Goal: Use online tool/utility: Utilize a website feature to perform a specific function

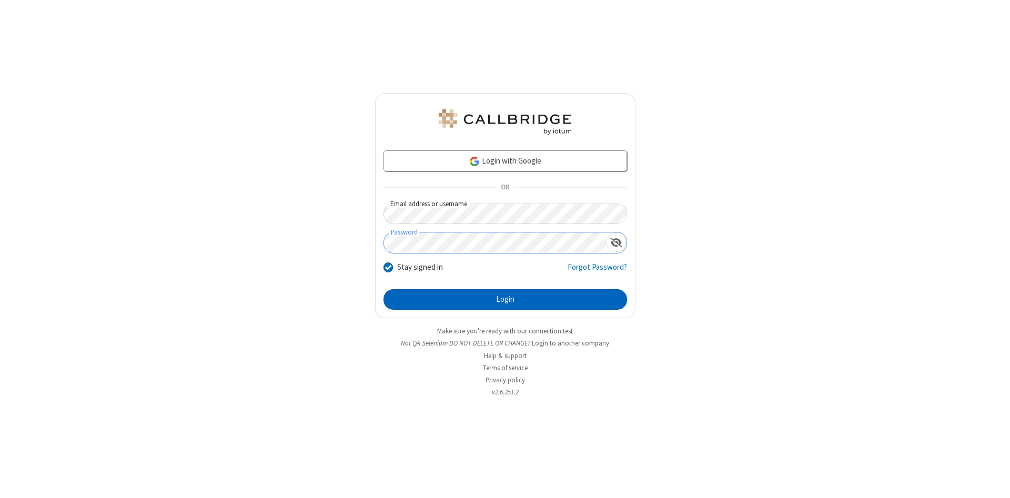
click at [505, 300] on button "Login" at bounding box center [506, 299] width 244 height 21
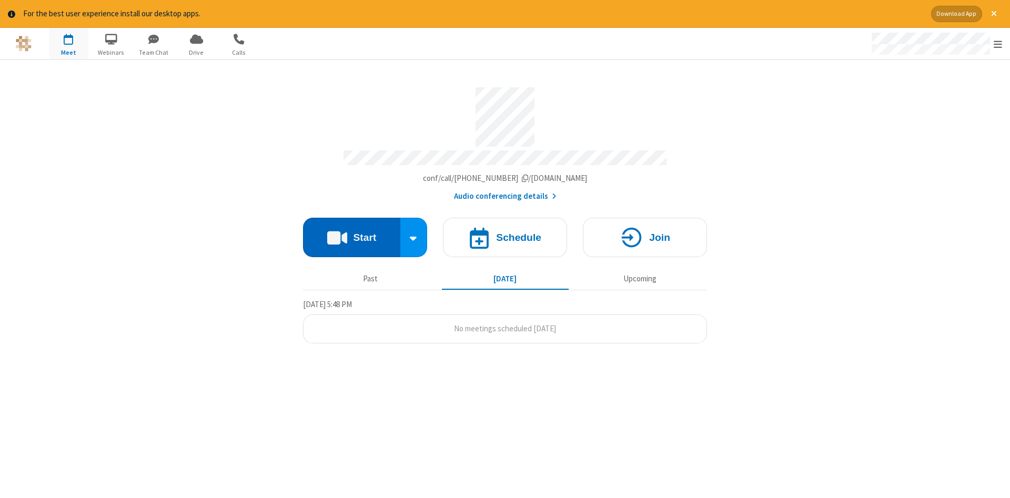
click at [351, 234] on button "Start" at bounding box center [351, 237] width 97 height 39
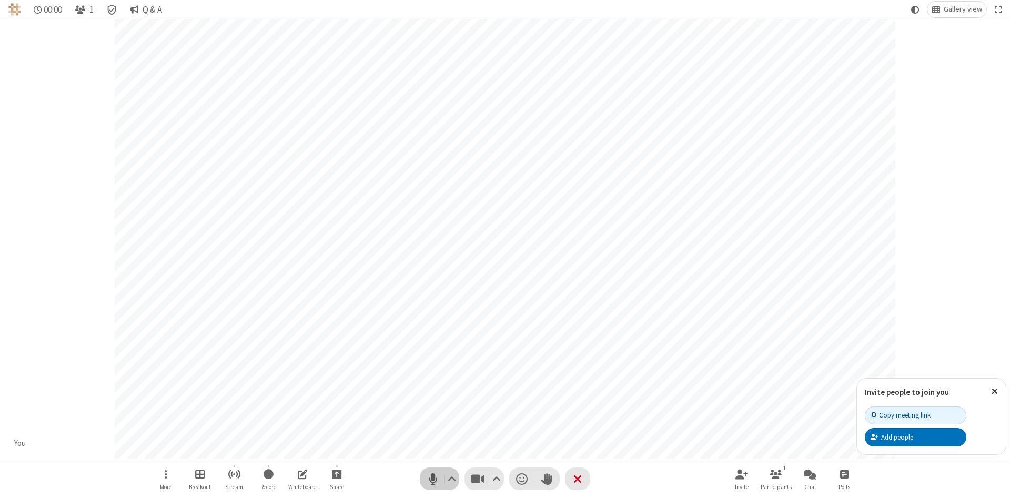
click at [433, 479] on span "Mute (Alt+A)" at bounding box center [433, 478] width 16 height 15
click at [433, 479] on span "Unmute (Alt+A)" at bounding box center [433, 478] width 16 height 15
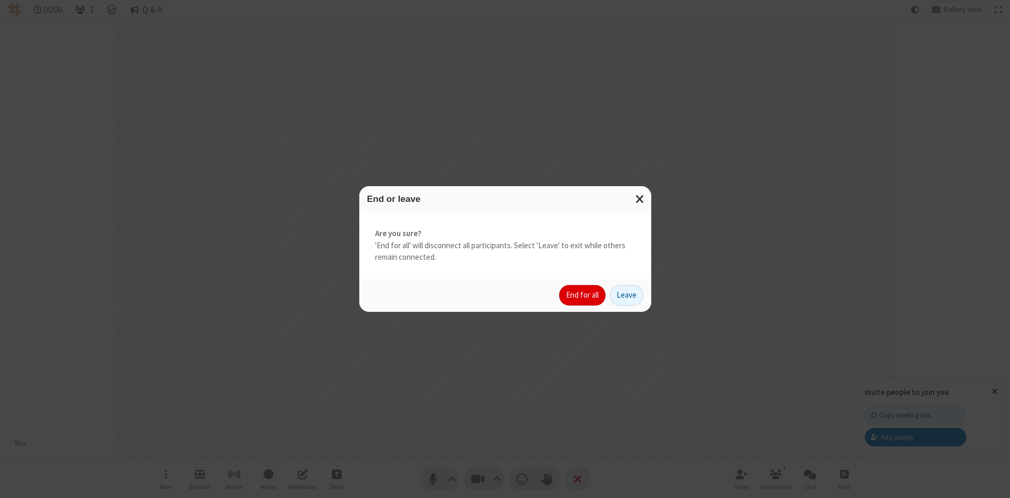
click at [583, 295] on button "End for all" at bounding box center [582, 295] width 46 height 21
